Goal: Task Accomplishment & Management: Manage account settings

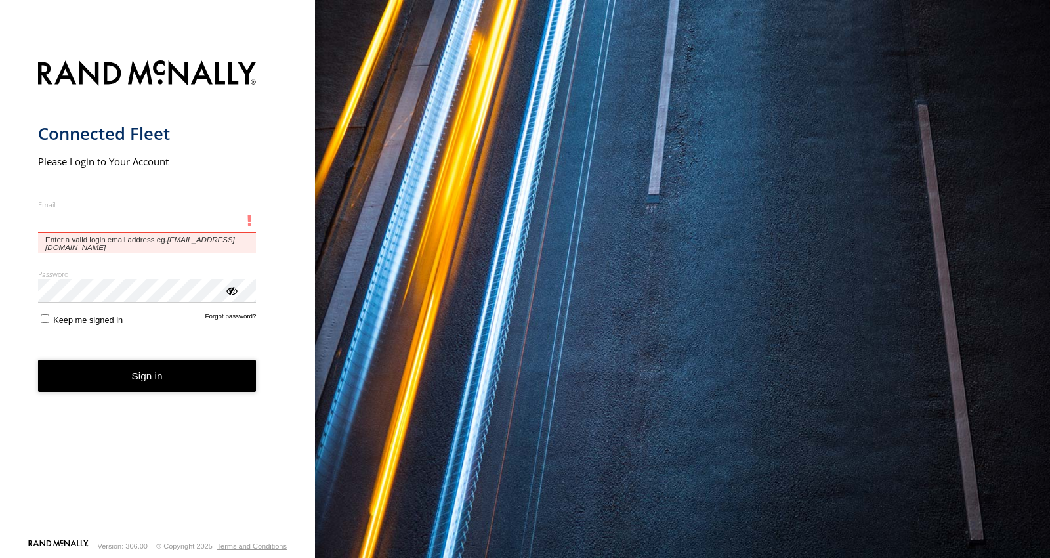
type input "**********"
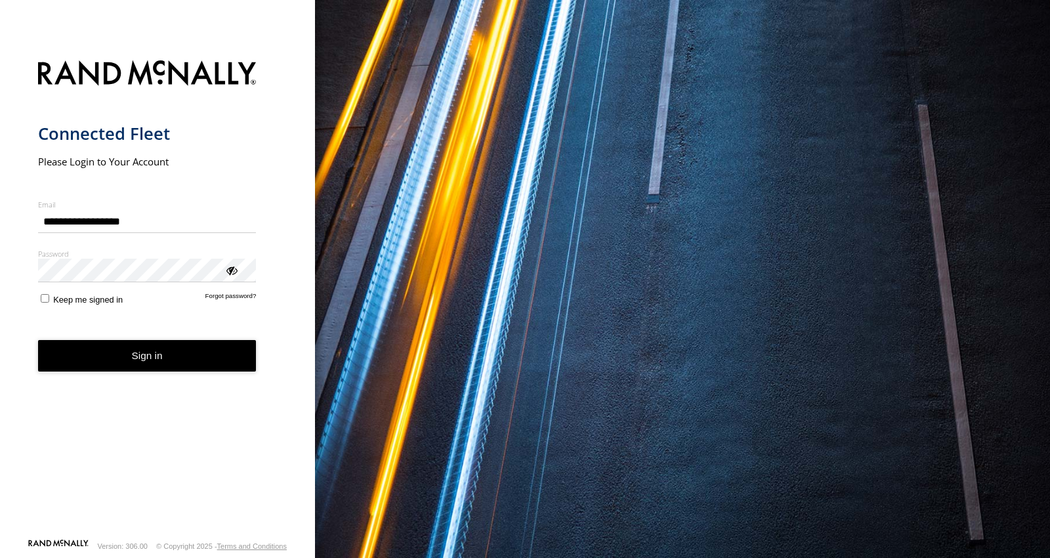
click at [209, 360] on button "Sign in" at bounding box center [147, 356] width 219 height 32
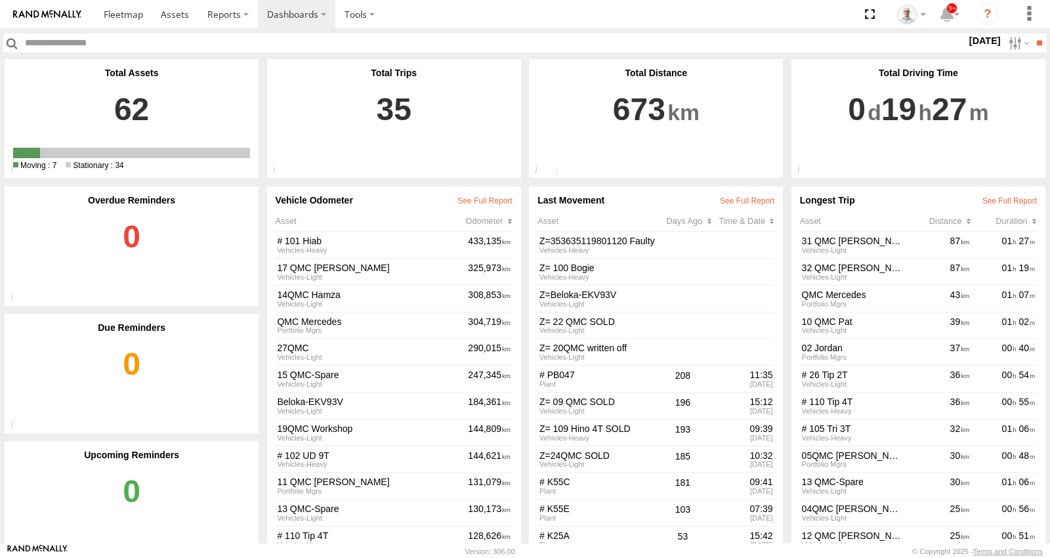
click at [539, 10] on section at bounding box center [570, 14] width 952 height 28
